Goal: Transaction & Acquisition: Subscribe to service/newsletter

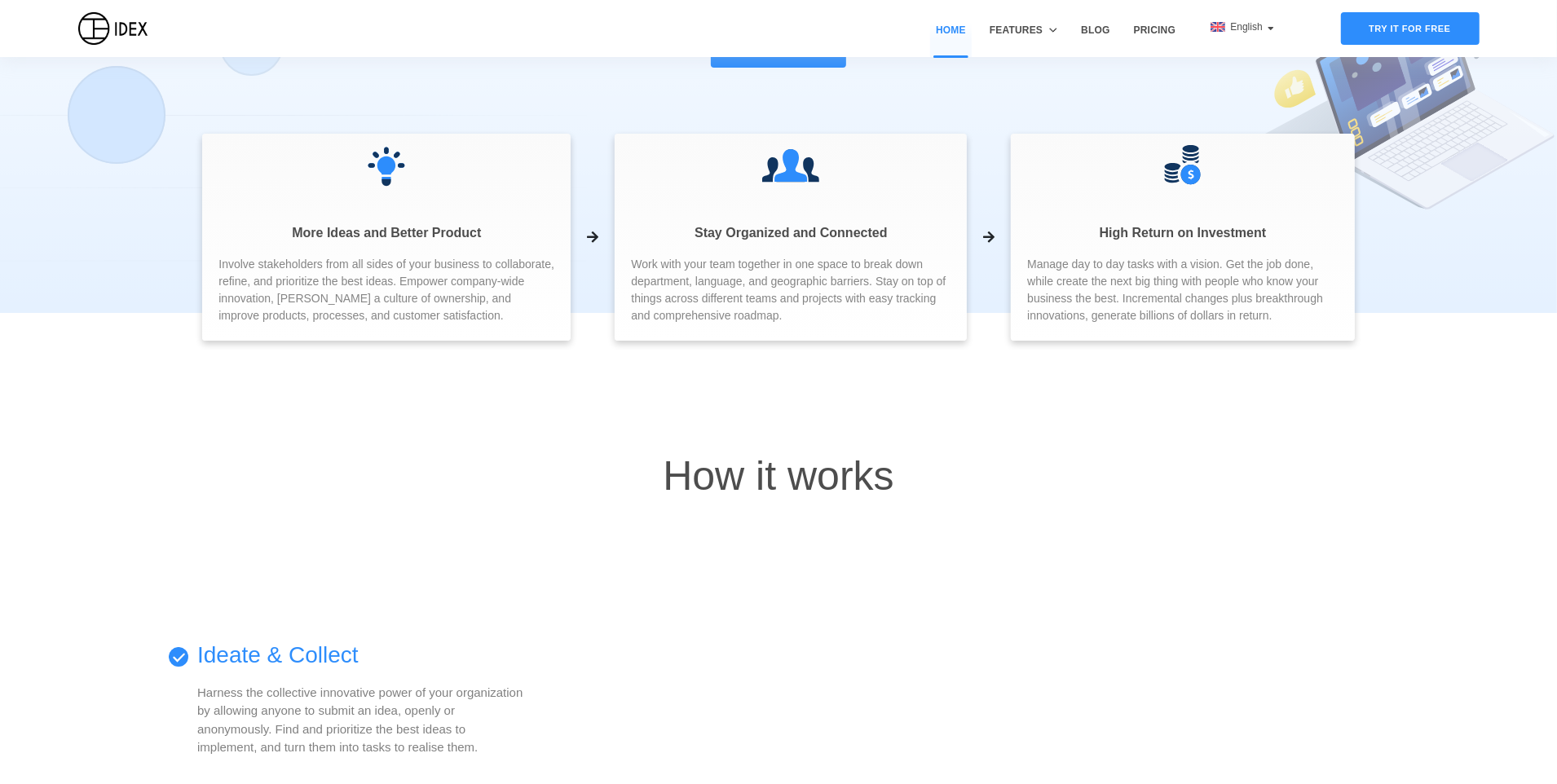
scroll to position [82, 0]
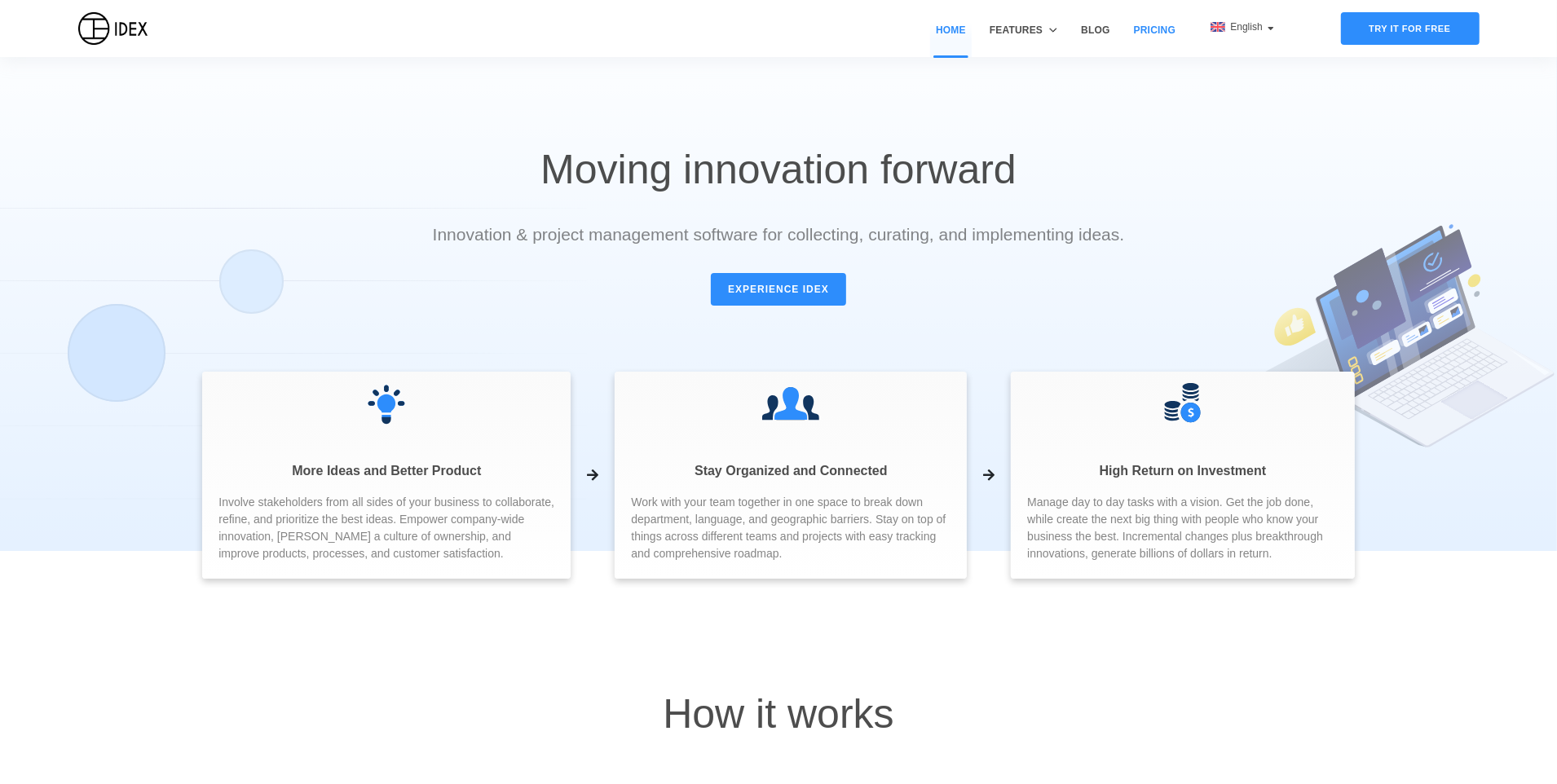
click at [1149, 31] on link "Pricing" at bounding box center [1155, 39] width 53 height 35
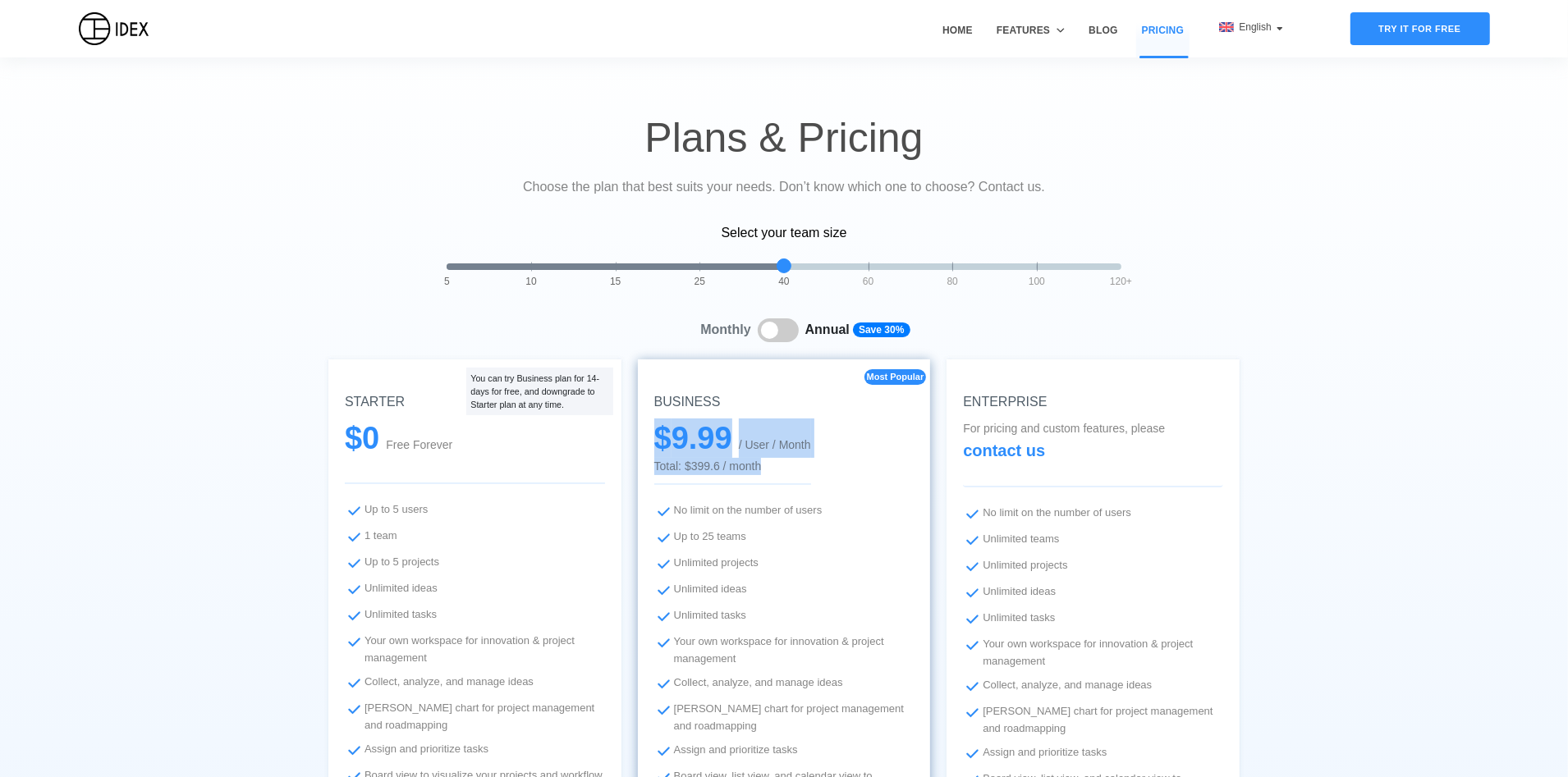
drag, startPoint x: 766, startPoint y: 466, endPoint x: 663, endPoint y: 427, distance: 110.1
click at [663, 427] on div "$ 9.99 / User / Month Total: $399.6 / month" at bounding box center [733, 451] width 157 height 66
click at [785, 465] on span "Total: $399.6 / month" at bounding box center [733, 466] width 157 height 17
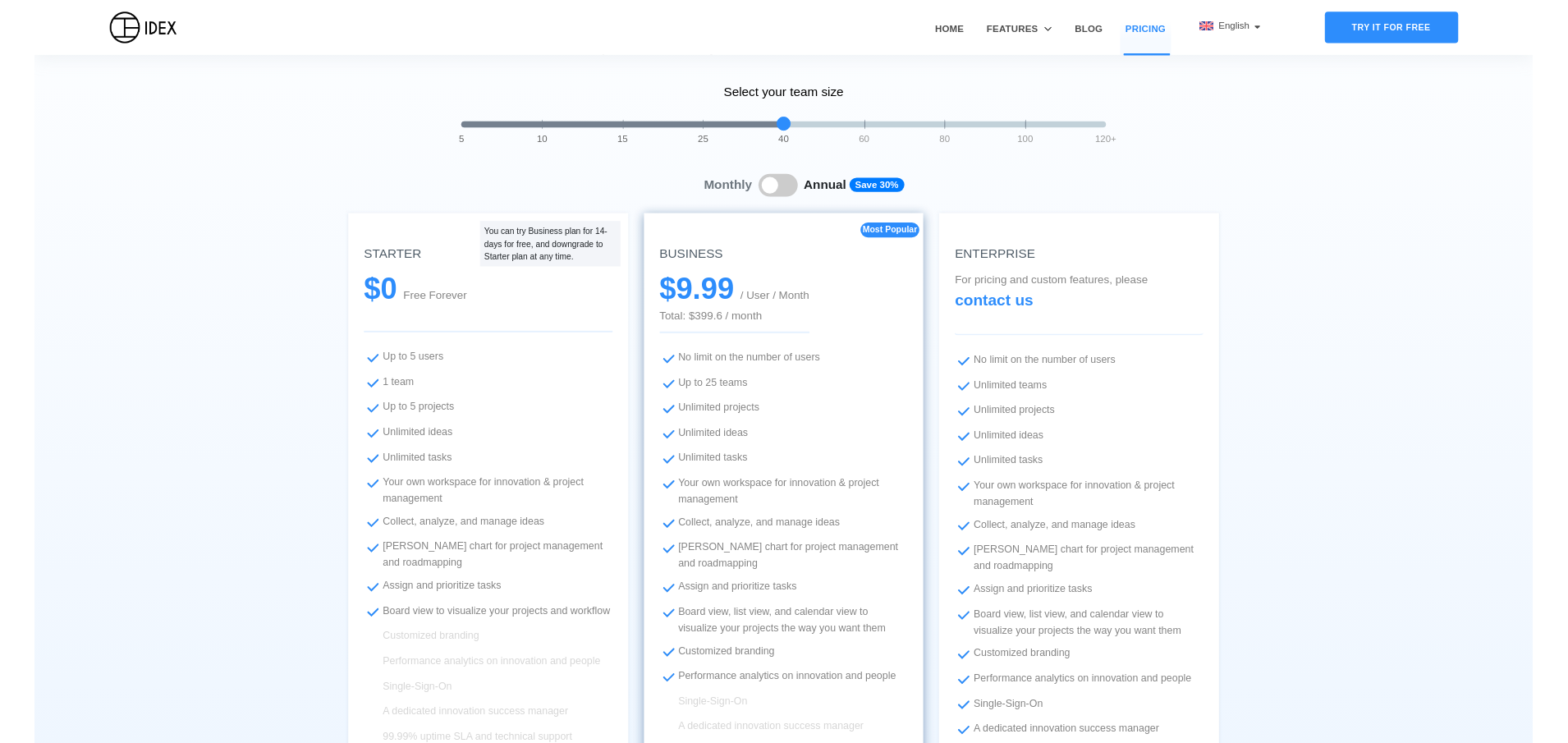
scroll to position [164, 0]
